Goal: Use online tool/utility

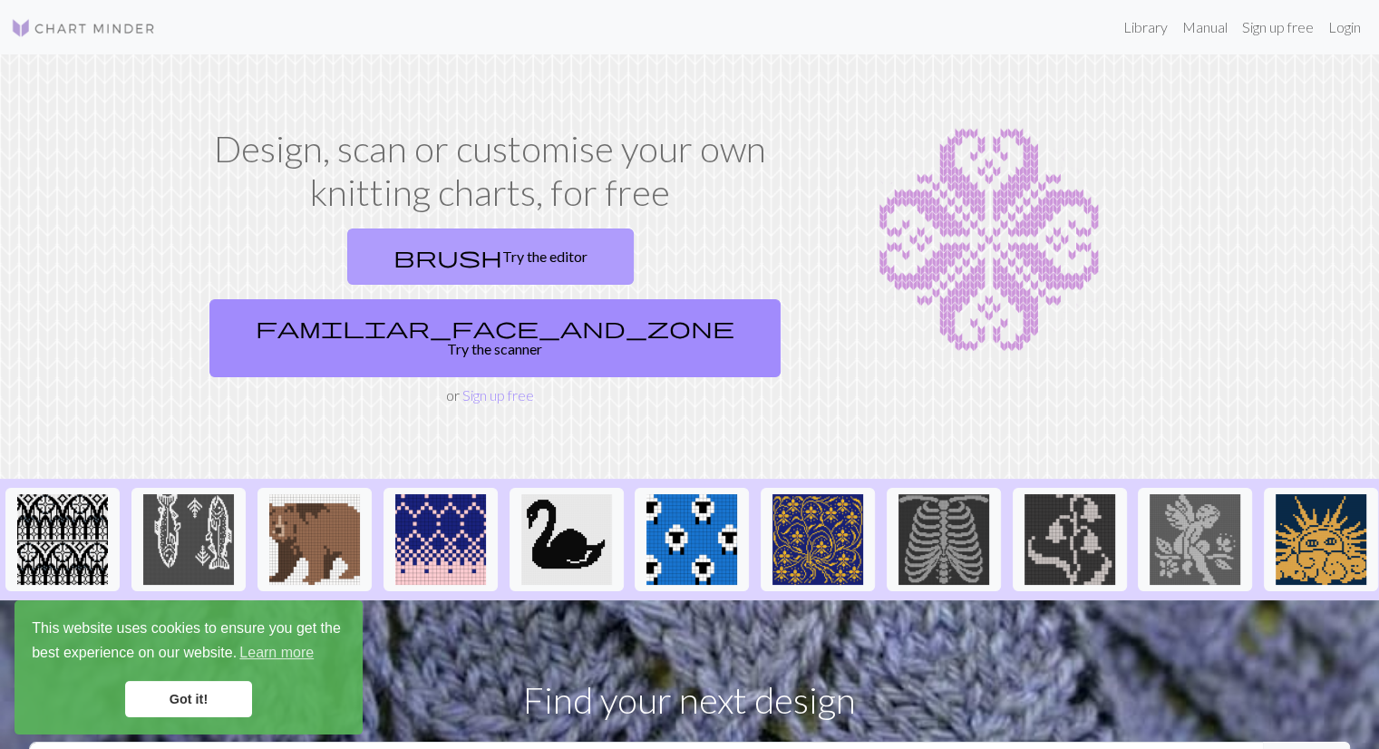
click at [376, 251] on link "brush Try the editor" at bounding box center [490, 256] width 286 height 56
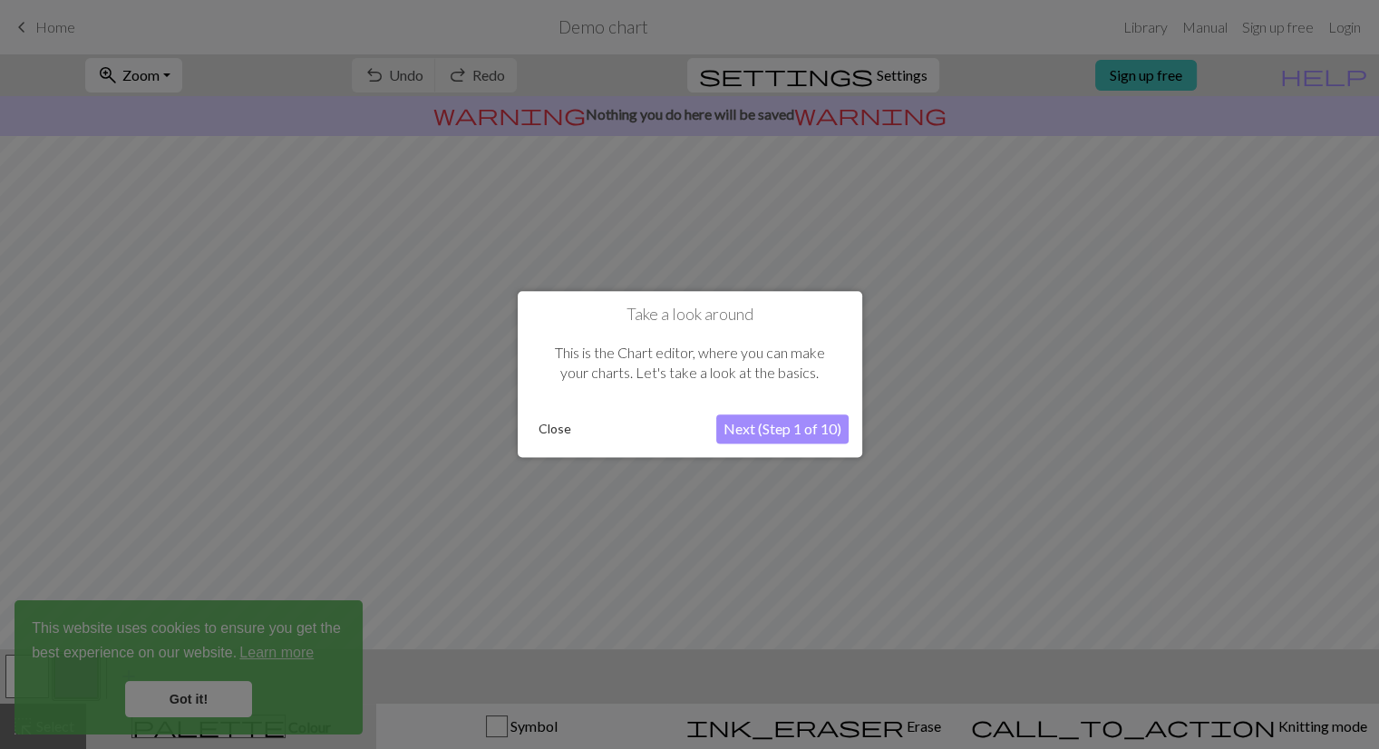
click at [544, 428] on button "Close" at bounding box center [554, 429] width 47 height 27
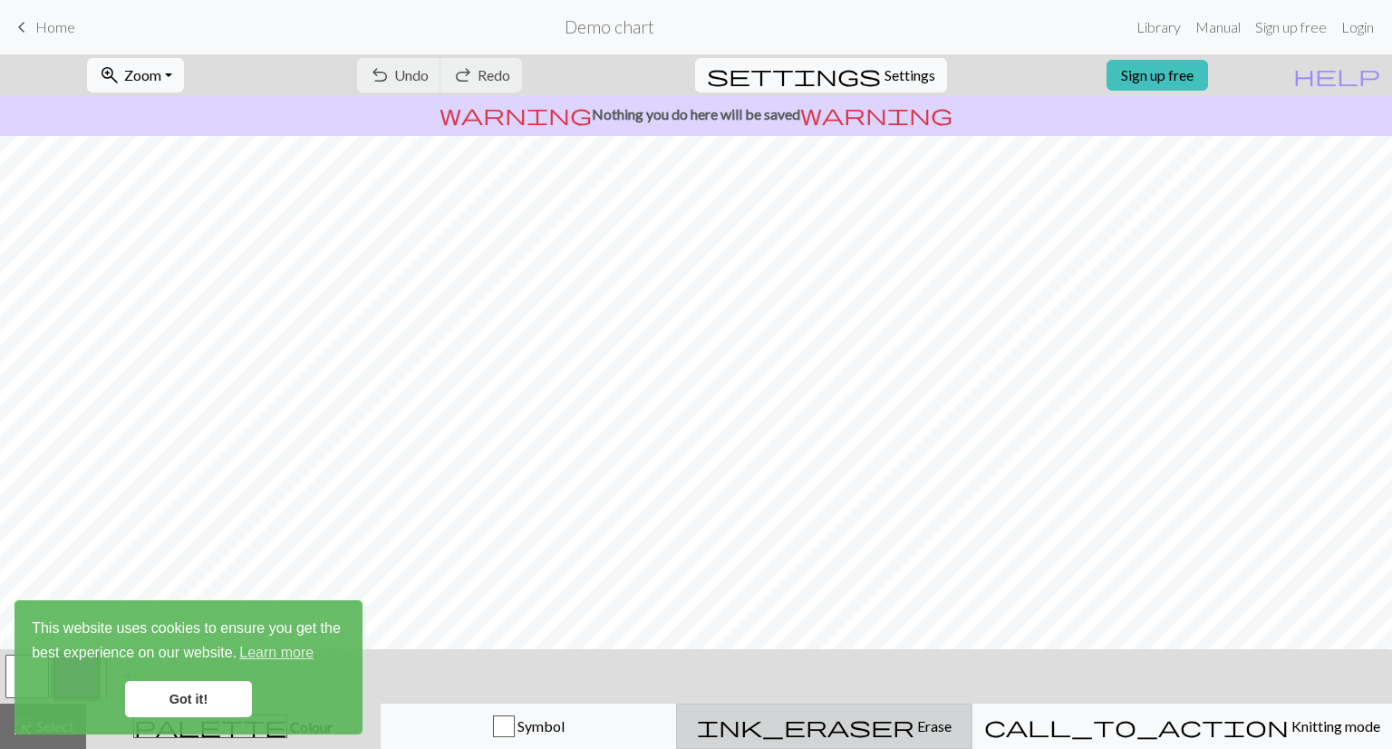
click at [916, 733] on span "Erase" at bounding box center [933, 725] width 37 height 17
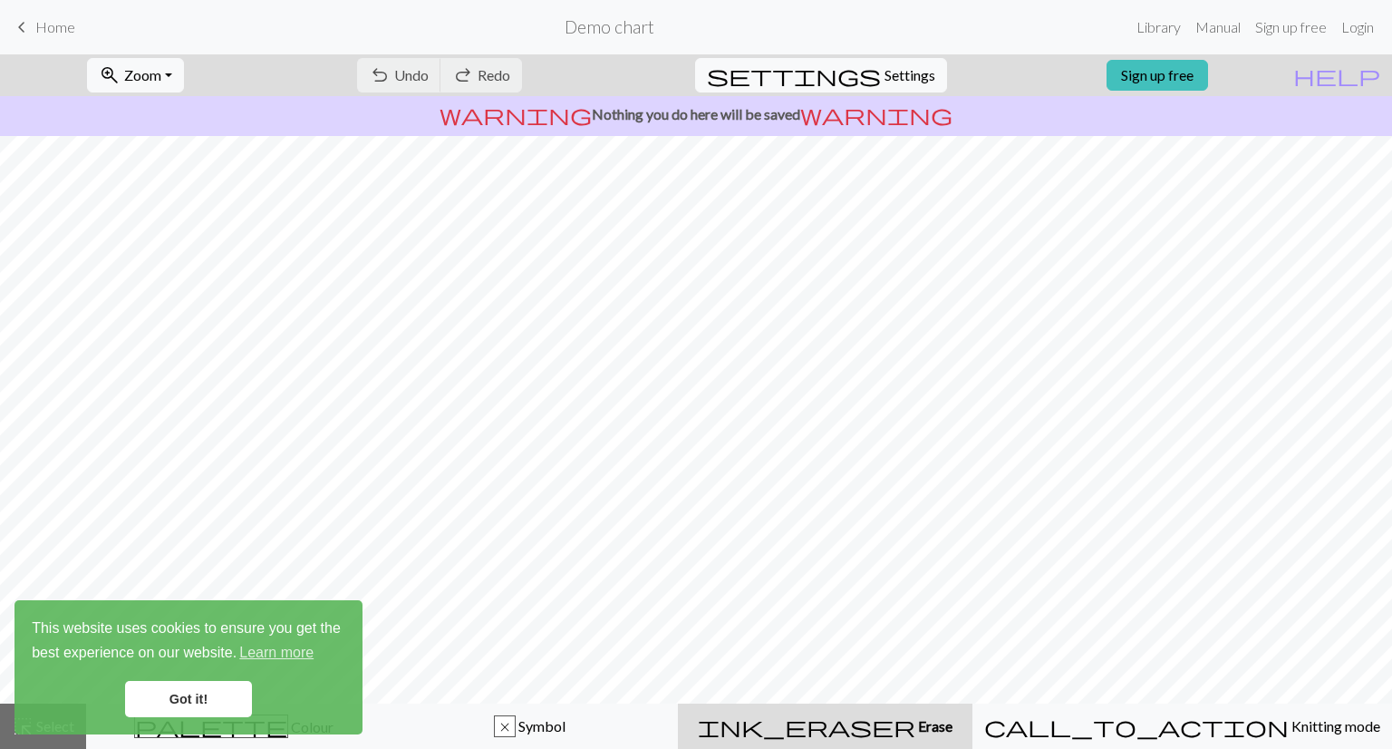
click at [916, 733] on span "Erase" at bounding box center [934, 725] width 37 height 17
click at [184, 83] on button "zoom_in Zoom Zoom" at bounding box center [135, 75] width 97 height 34
click at [195, 119] on button "Fit all" at bounding box center [159, 115] width 143 height 29
click at [29, 28] on span "keyboard_arrow_left" at bounding box center [22, 27] width 22 height 25
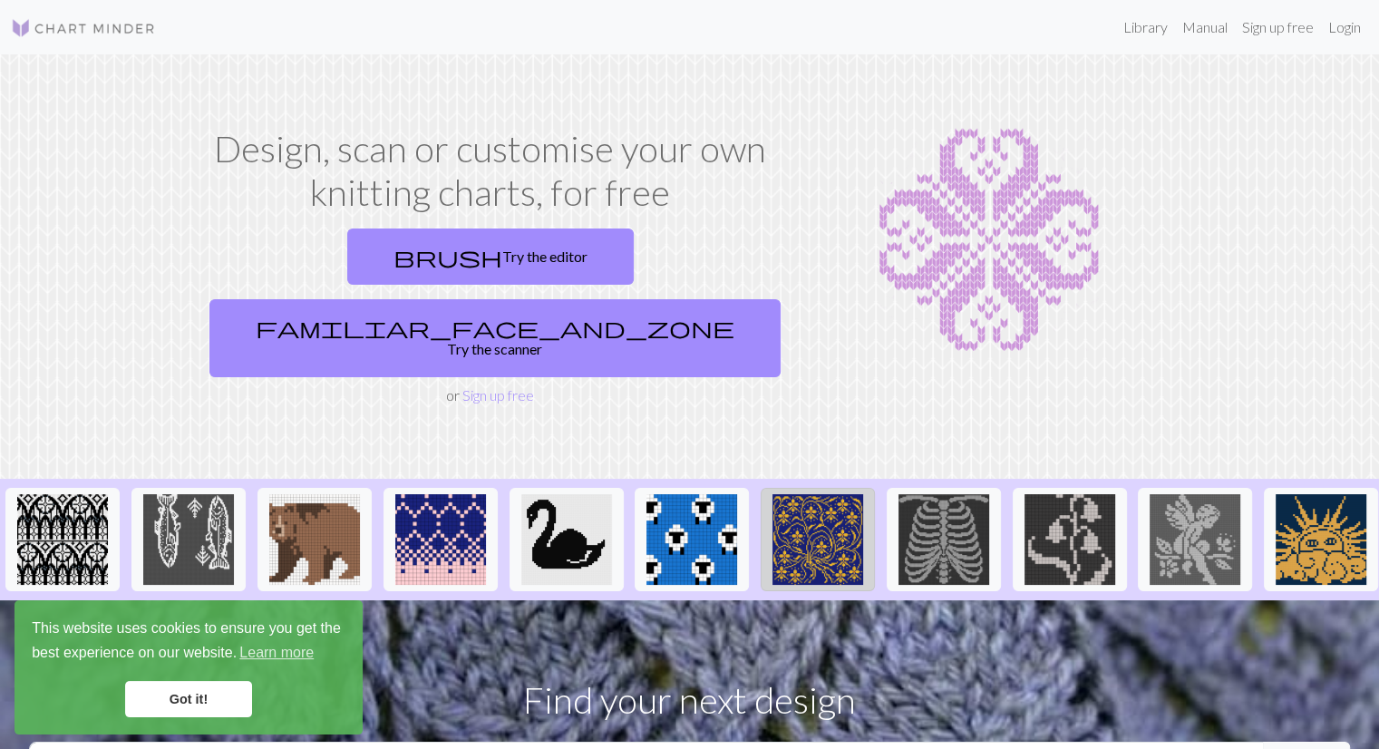
click at [822, 494] on img at bounding box center [817, 539] width 91 height 91
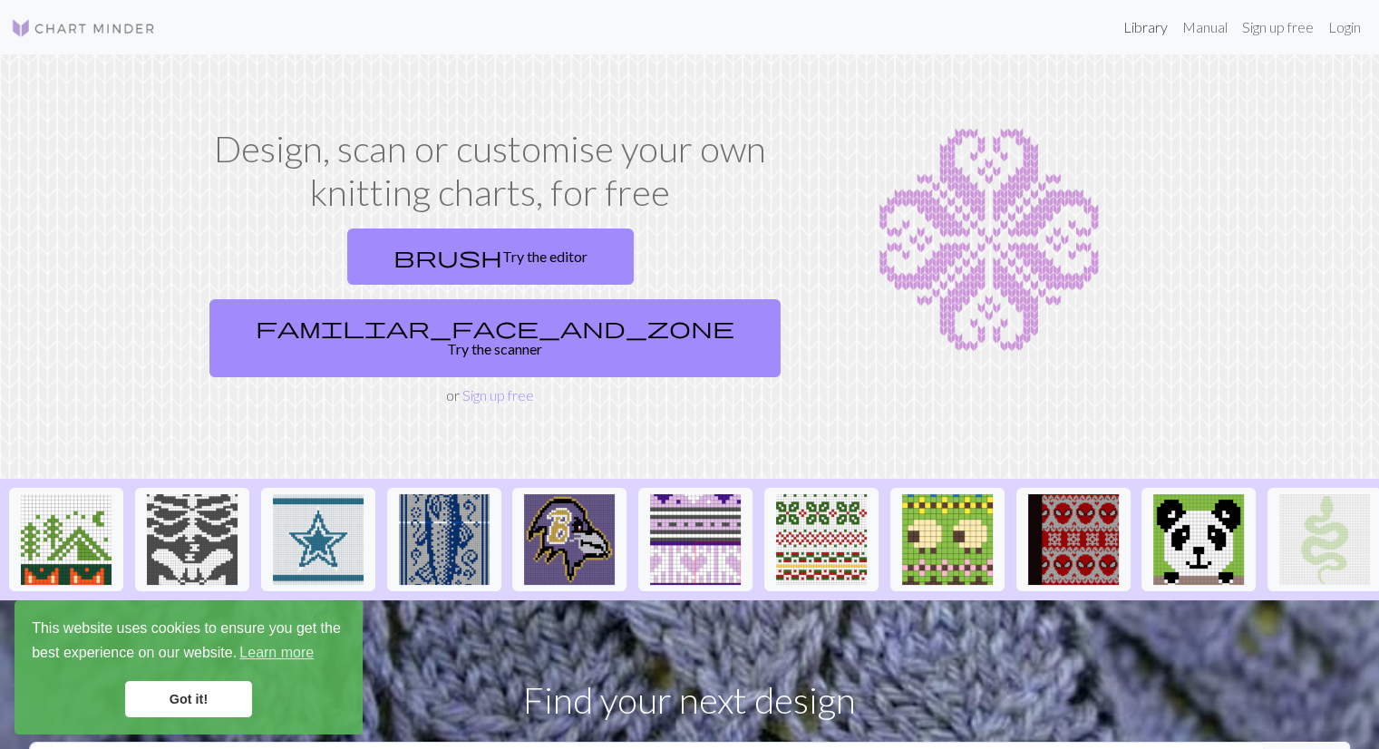
click at [1140, 28] on link "Library" at bounding box center [1145, 27] width 59 height 36
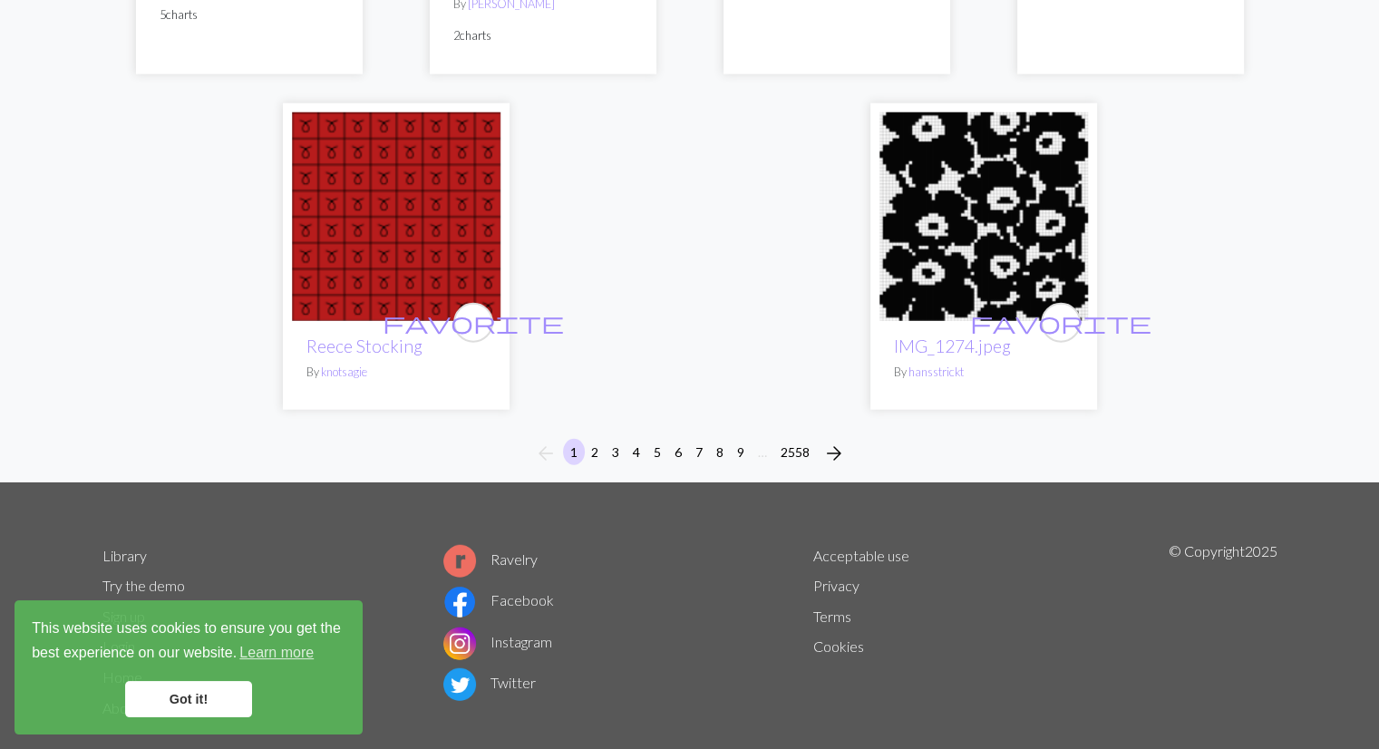
scroll to position [4657, 0]
